Goal: Task Accomplishment & Management: Manage account settings

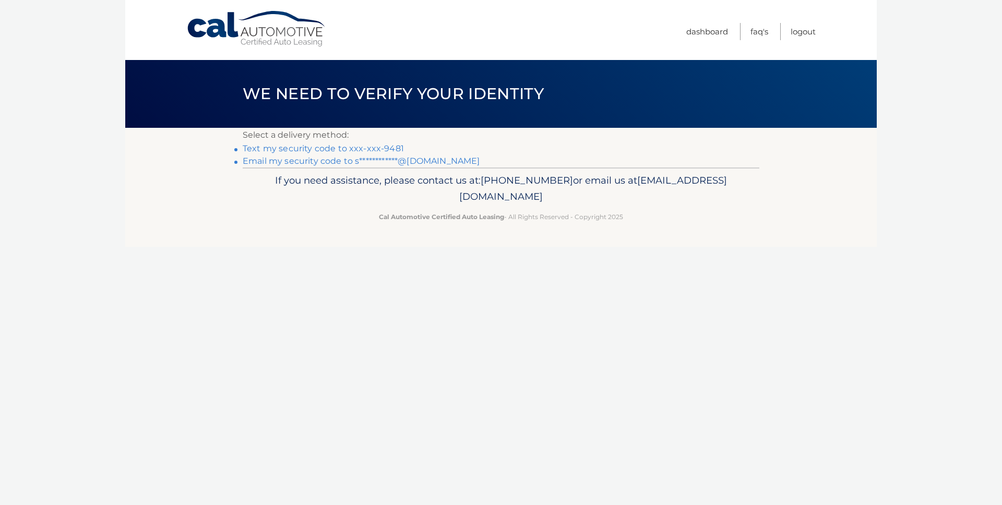
click at [358, 148] on link "Text my security code to xxx-xxx-9481" at bounding box center [323, 149] width 161 height 10
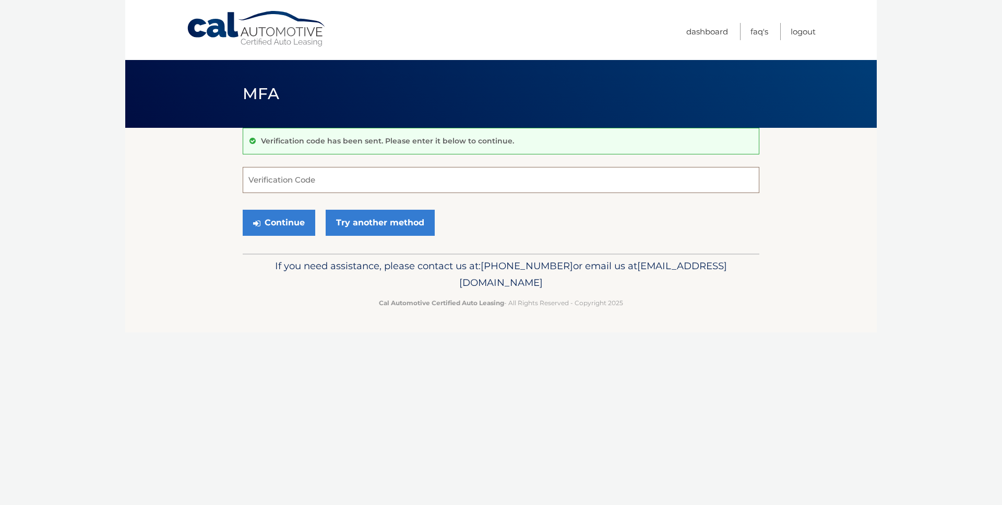
click at [340, 177] on input "Verification Code" at bounding box center [501, 180] width 517 height 26
type input "076751"
click at [243, 210] on button "Continue" at bounding box center [279, 223] width 73 height 26
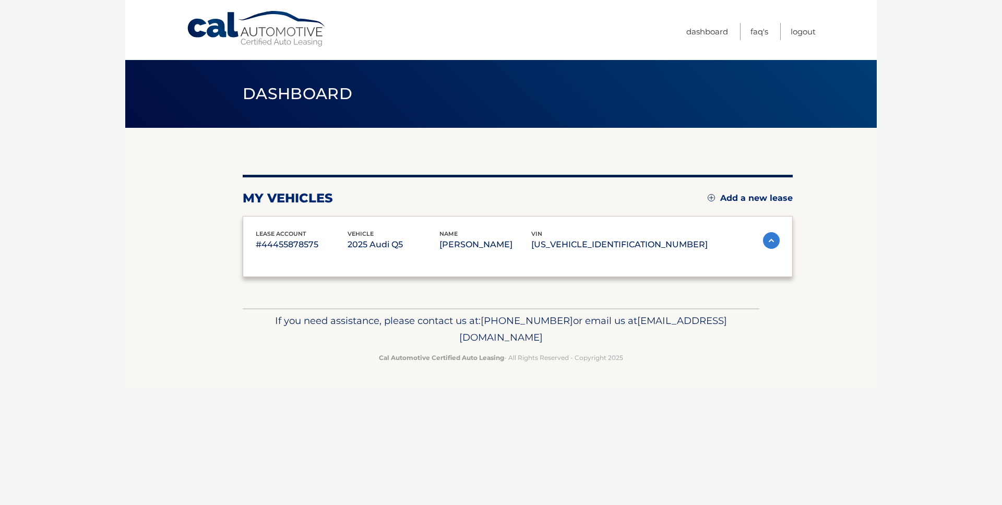
click at [288, 218] on div "lease account #44455878575 vehicle 2025 Audi Q5 name VYACHESLAV ASHKINAZI vin W…" at bounding box center [518, 246] width 550 height 61
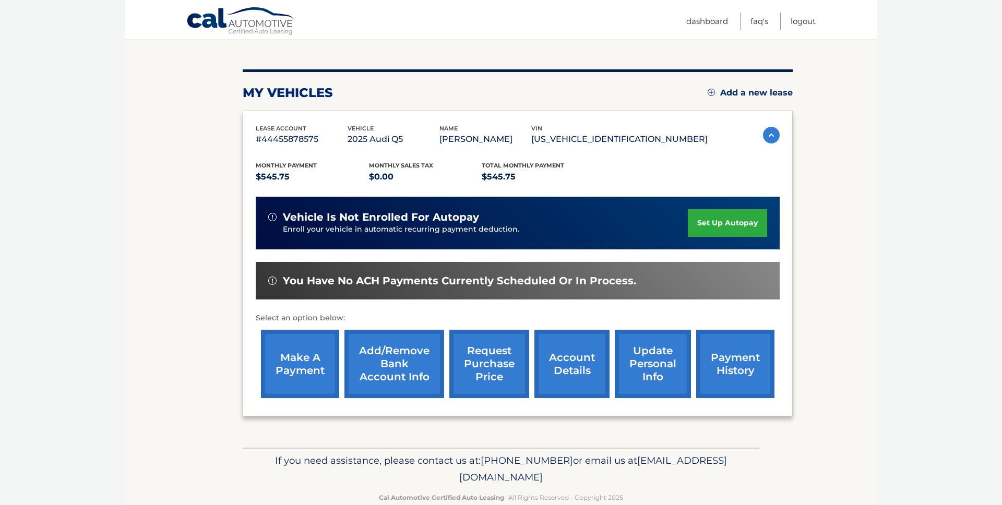
scroll to position [109, 0]
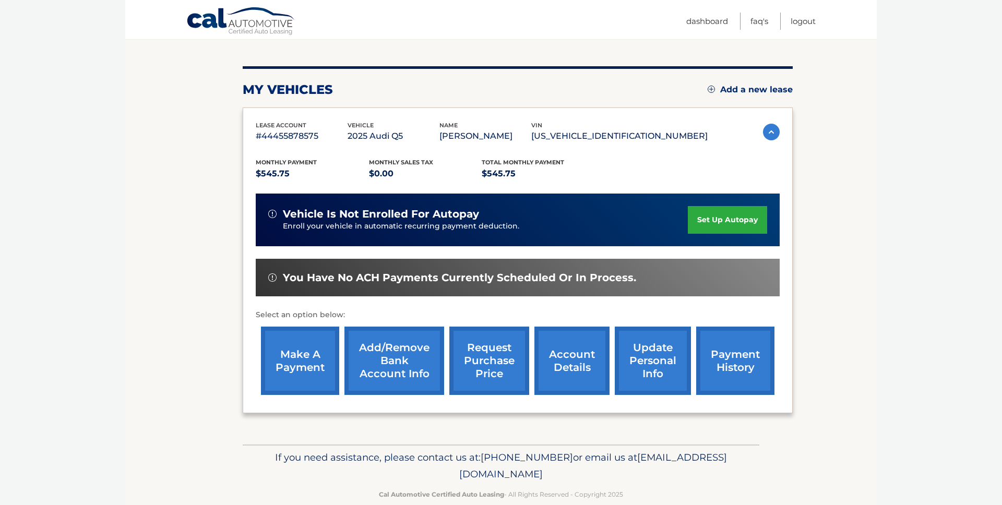
click at [303, 362] on link "make a payment" at bounding box center [300, 361] width 78 height 68
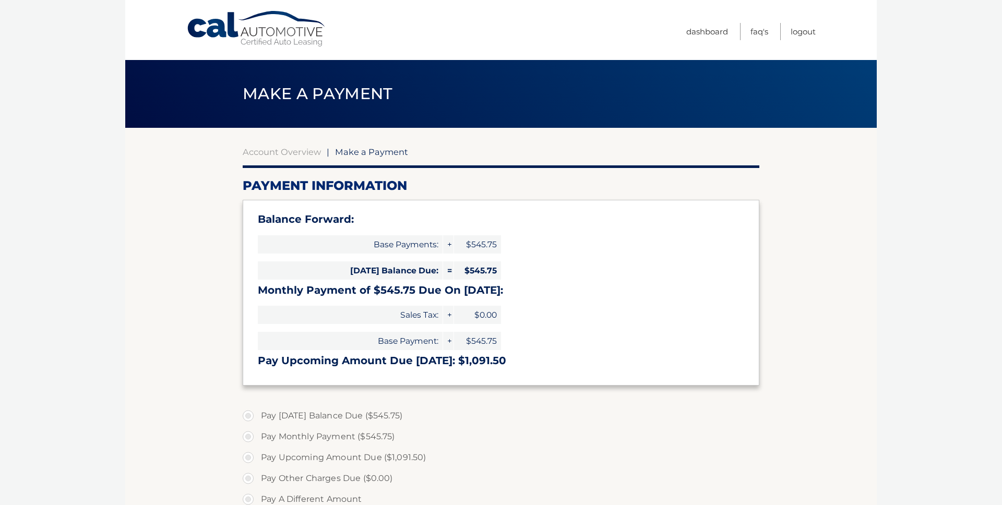
select select "ZDdkODM0YWYtMDQ0NS00Njc5LWEwMDQtMzQ0Njc4Y2Y1NWRl"
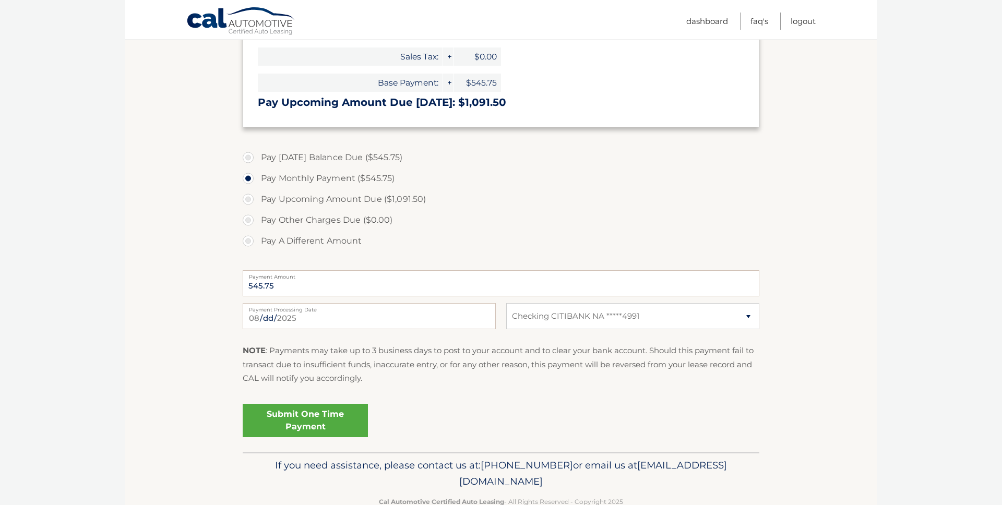
scroll to position [260, 0]
click at [300, 417] on link "Submit One Time Payment" at bounding box center [305, 418] width 125 height 33
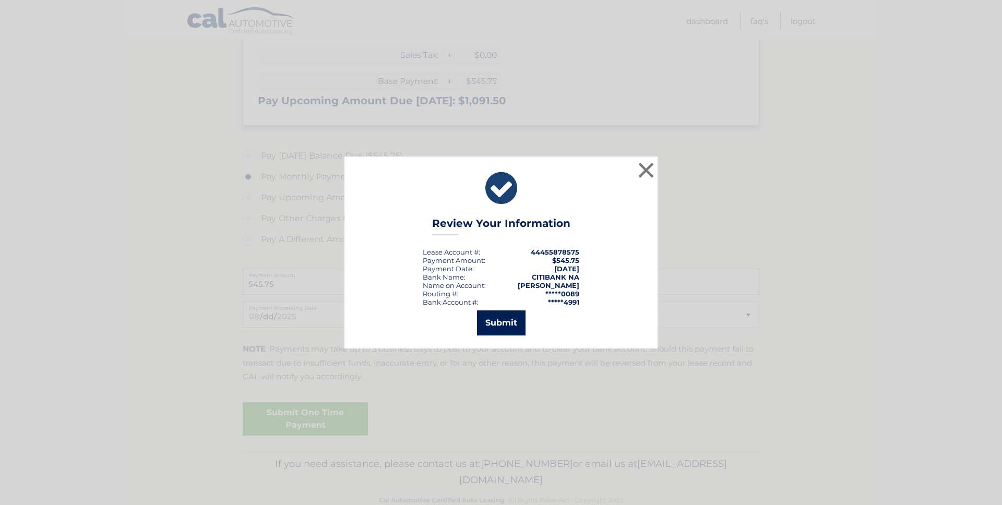
click at [508, 323] on button "Submit" at bounding box center [501, 323] width 49 height 25
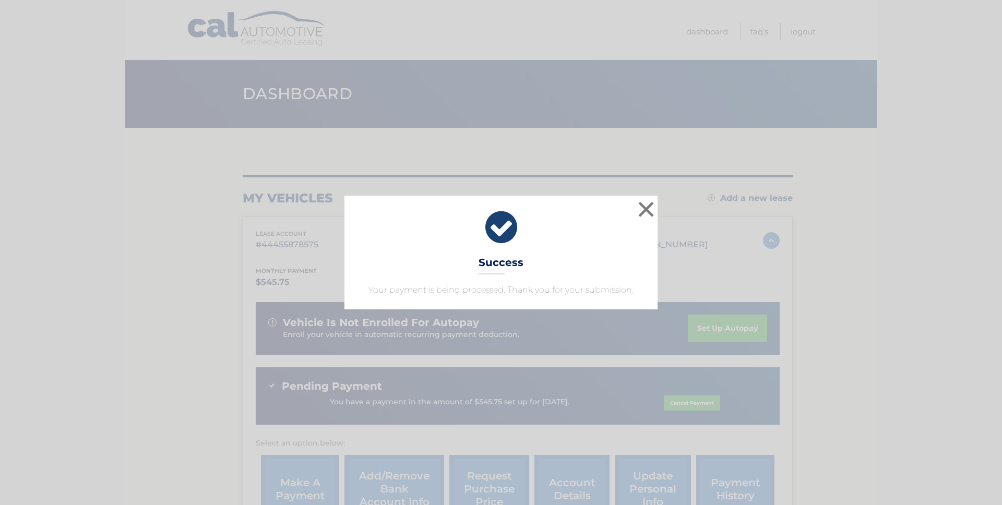
drag, startPoint x: 869, startPoint y: 276, endPoint x: 817, endPoint y: 268, distance: 52.7
click at [869, 276] on div "× Success Your payment is being processed. Thank you for your submission." at bounding box center [501, 253] width 994 height 114
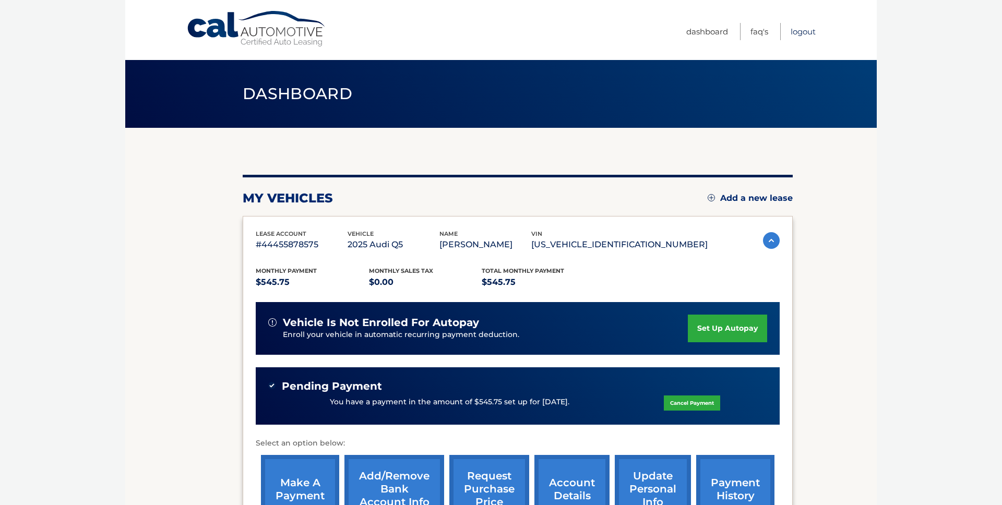
click at [800, 32] on link "Logout" at bounding box center [803, 31] width 25 height 17
